Goal: Transaction & Acquisition: Purchase product/service

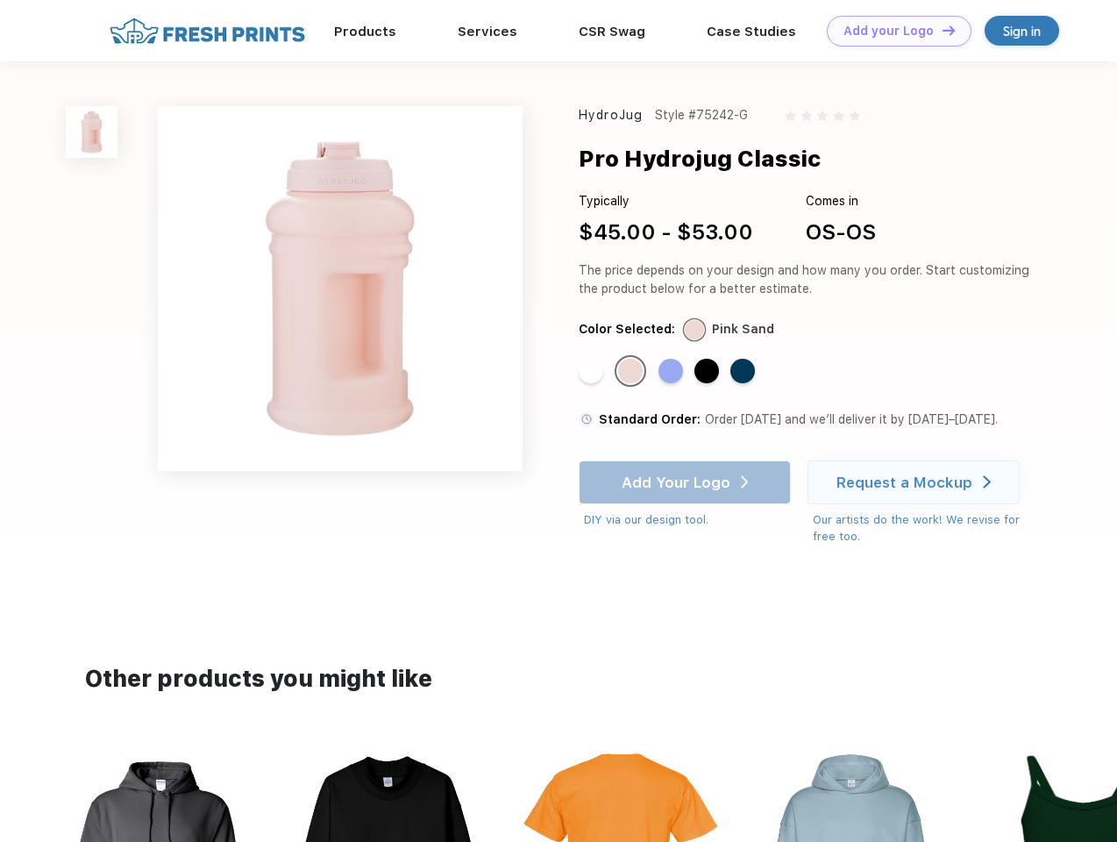
click at [893, 31] on link "Add your Logo Design Tool" at bounding box center [899, 31] width 145 height 31
click at [0, 0] on div "Design Tool" at bounding box center [0, 0] width 0 height 0
click at [941, 30] on link "Add your Logo Design Tool" at bounding box center [899, 31] width 145 height 31
click at [92, 132] on img at bounding box center [92, 132] width 52 height 52
click at [593, 372] on div "Standard Color" at bounding box center [591, 371] width 25 height 25
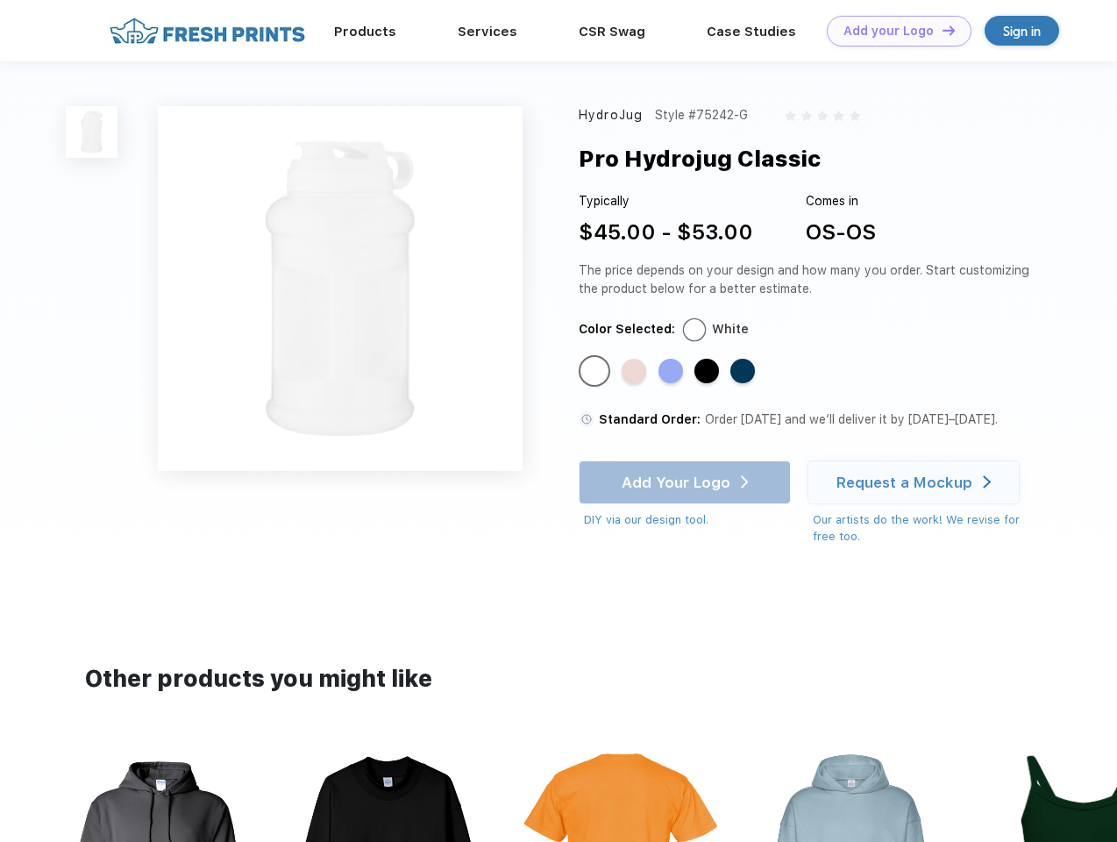
click at [632, 372] on div "Standard Color" at bounding box center [634, 371] width 25 height 25
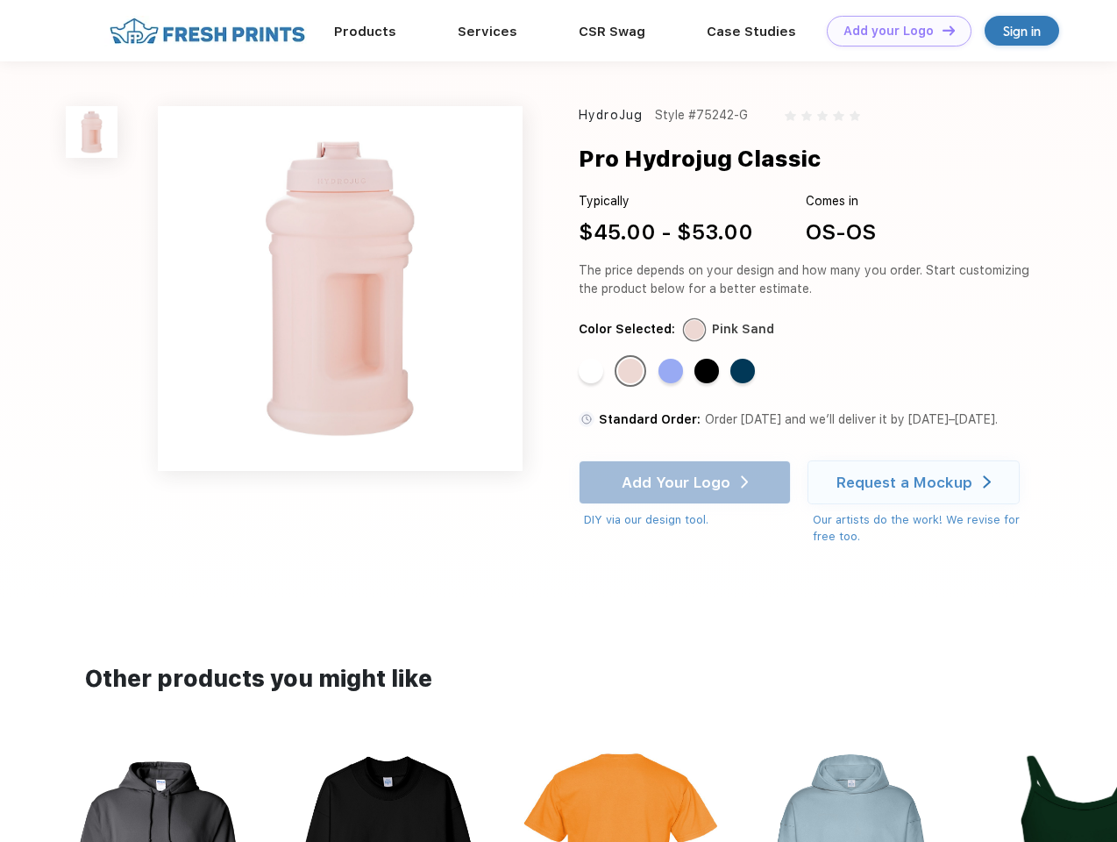
click at [673, 372] on div "Standard Color" at bounding box center [670, 371] width 25 height 25
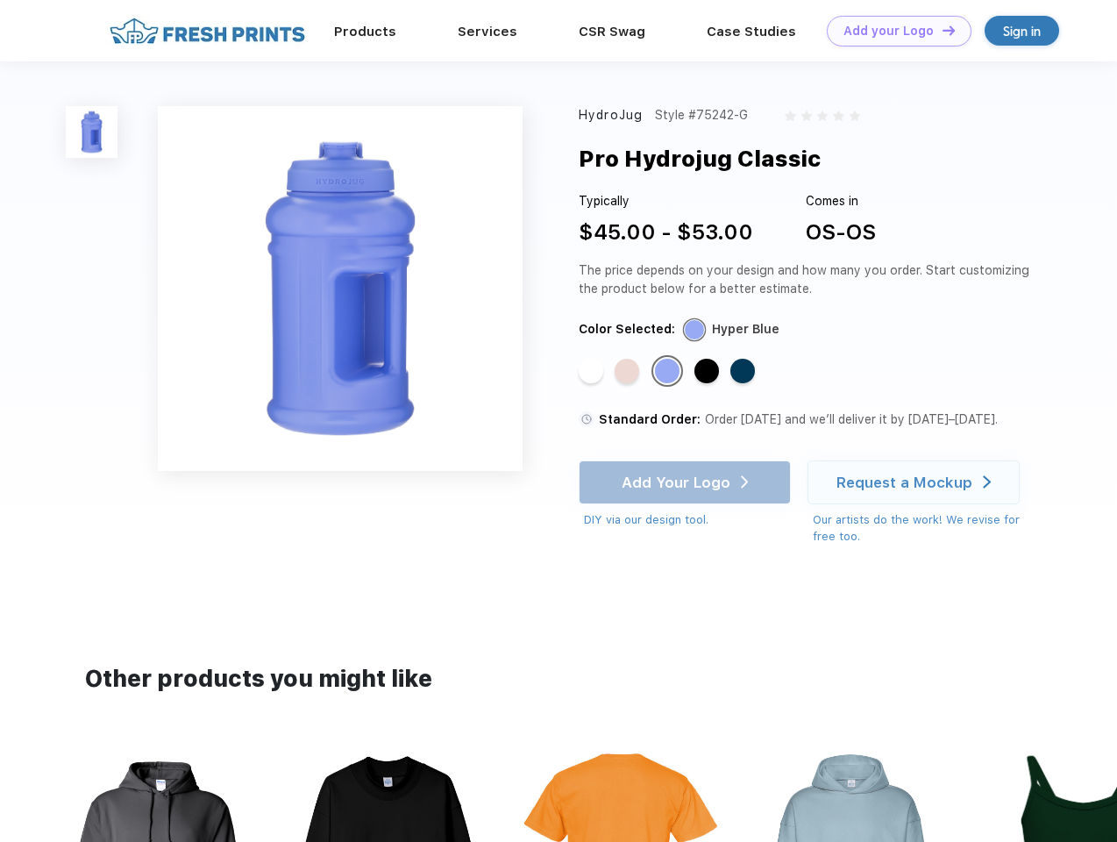
click at [708, 372] on div "Standard Color" at bounding box center [706, 371] width 25 height 25
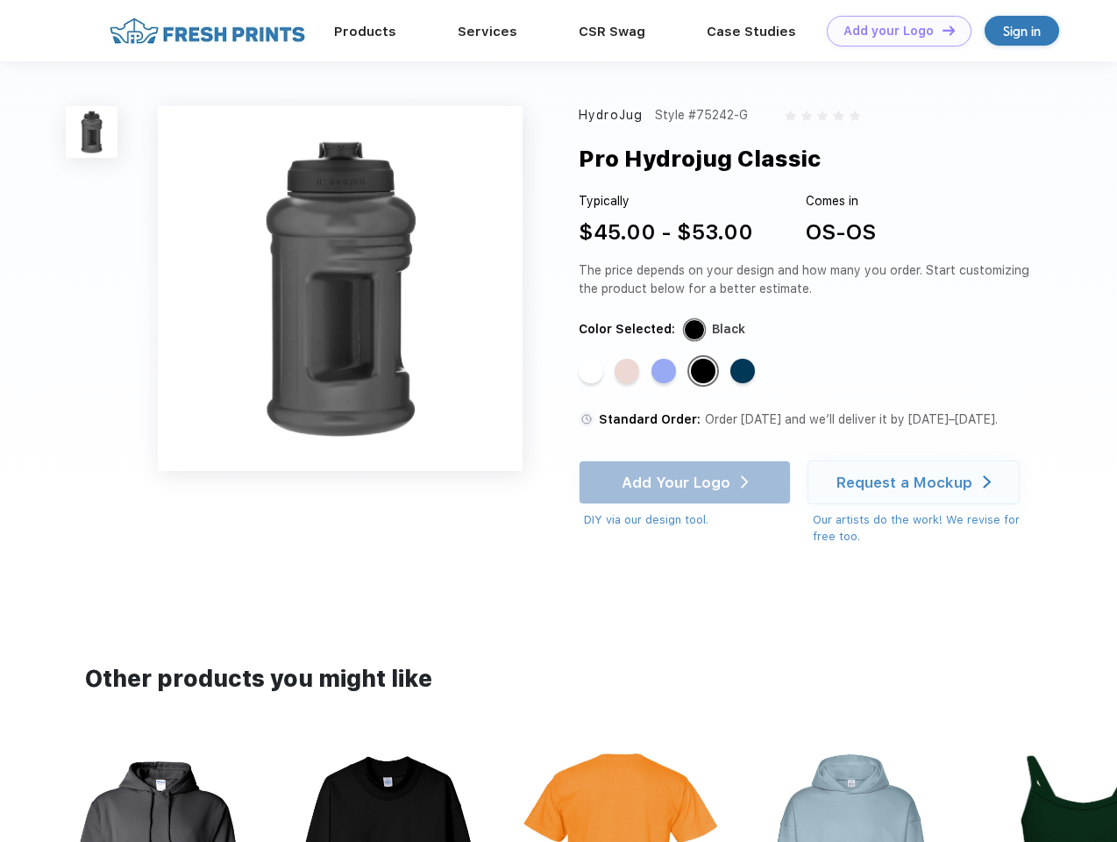
click at [744, 372] on div "Standard Color" at bounding box center [742, 371] width 25 height 25
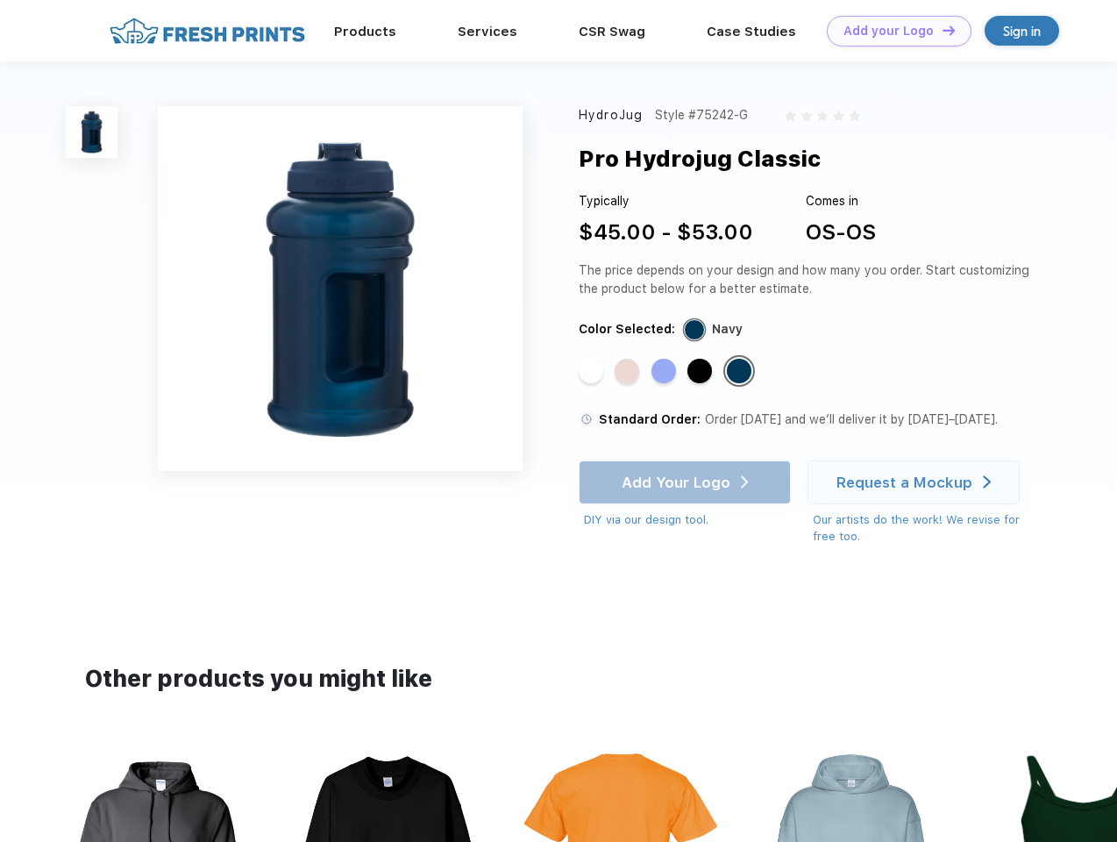
click at [687, 482] on div "Add Your Logo DIY via our design tool. Ah shoot! This product isn't up in our d…" at bounding box center [685, 494] width 212 height 68
